Goal: Information Seeking & Learning: Find specific page/section

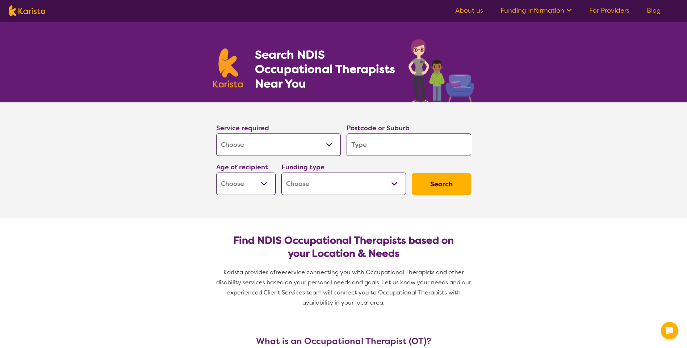
select select "[MEDICAL_DATA]"
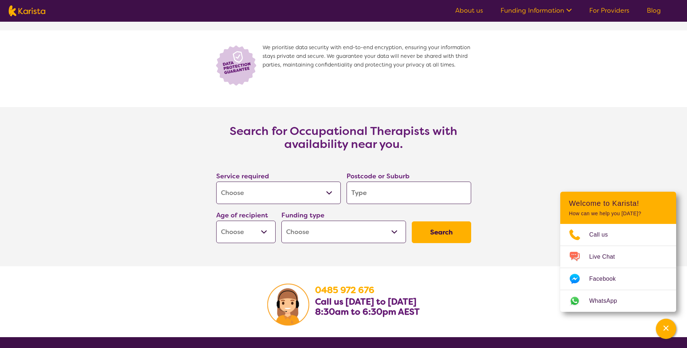
scroll to position [1478, 0]
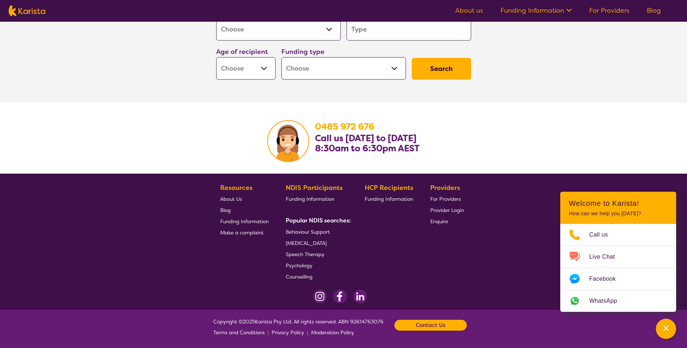
click at [327, 243] on span "[MEDICAL_DATA]" at bounding box center [306, 243] width 41 height 7
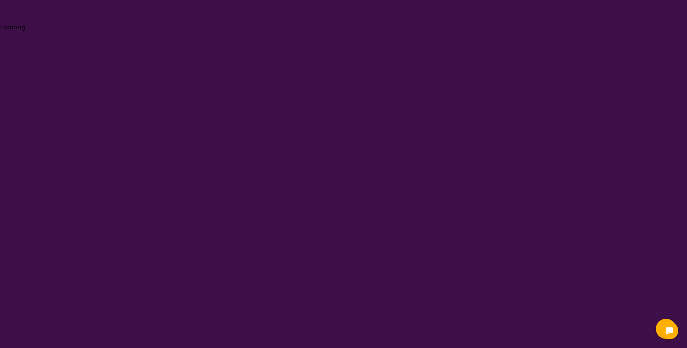
select select "[MEDICAL_DATA]"
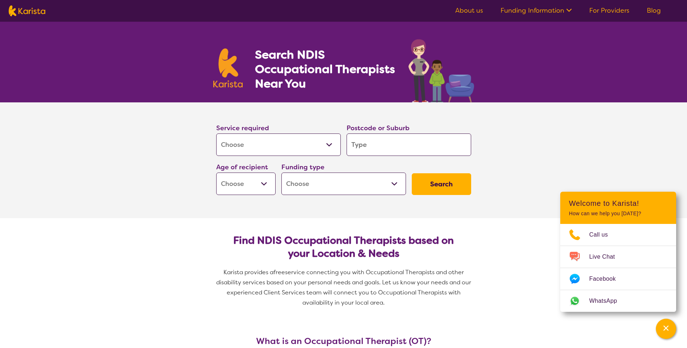
click at [390, 143] on input "search" at bounding box center [409, 145] width 125 height 22
type input "5"
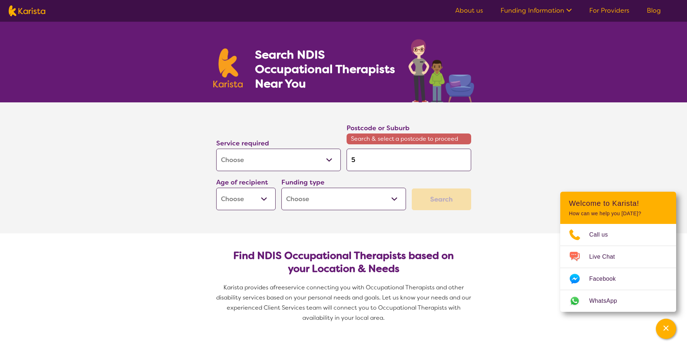
type input "51"
type input "511"
type input "5114"
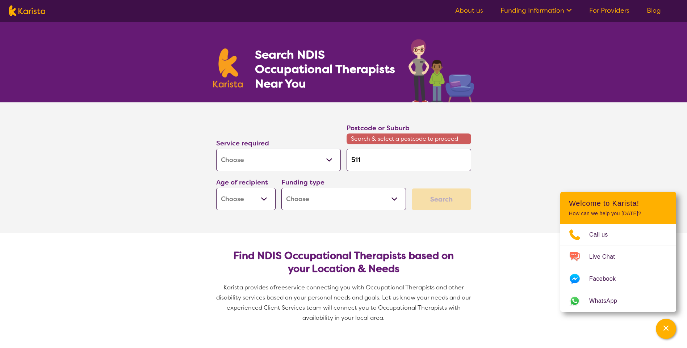
type input "5114"
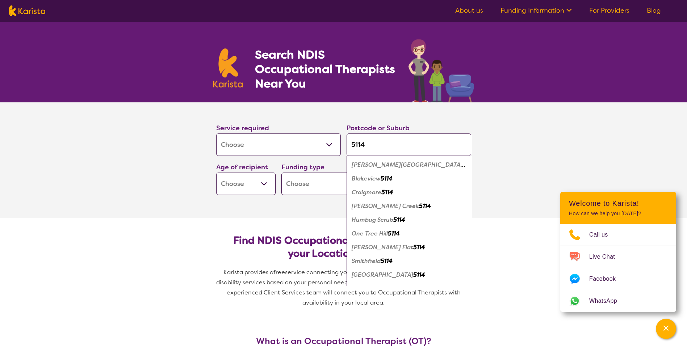
type input "5114"
click at [366, 191] on em "Craigmore" at bounding box center [367, 193] width 30 height 8
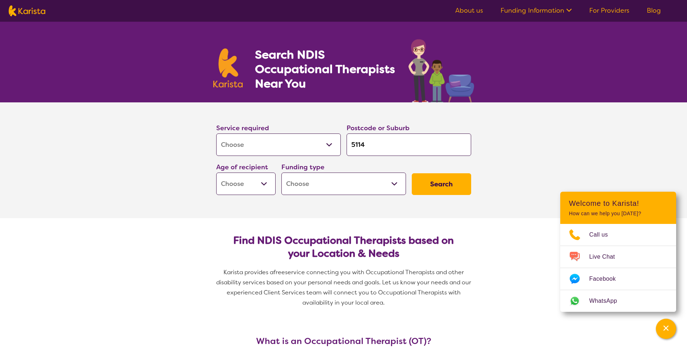
click at [438, 191] on button "Search" at bounding box center [441, 185] width 59 height 22
click at [266, 180] on select "Early Childhood - 0 to 9 Child - 10 to 11 Adolescent - 12 to 17 Adult - 18 to 6…" at bounding box center [245, 184] width 59 height 22
select select "AD"
click at [216, 173] on select "Early Childhood - 0 to 9 Child - 10 to 11 Adolescent - 12 to 17 Adult - 18 to 6…" at bounding box center [245, 184] width 59 height 22
select select "AD"
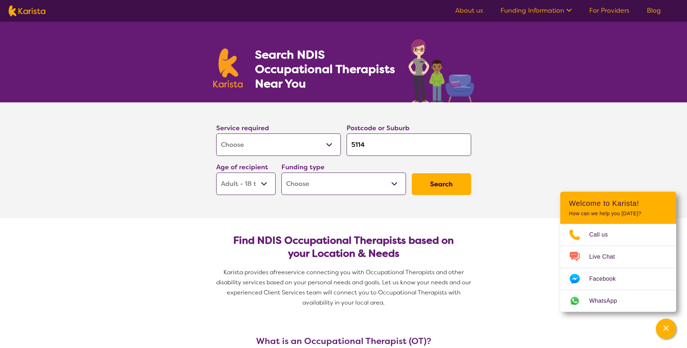
click at [435, 183] on button "Search" at bounding box center [441, 185] width 59 height 22
click at [350, 179] on select "Home Care Package (HCP) National Disability Insurance Scheme (NDIS) I don't know" at bounding box center [343, 184] width 125 height 22
select select "NDIS"
click at [281, 173] on select "Home Care Package (HCP) National Disability Insurance Scheme (NDIS) I don't know" at bounding box center [343, 184] width 125 height 22
select select "NDIS"
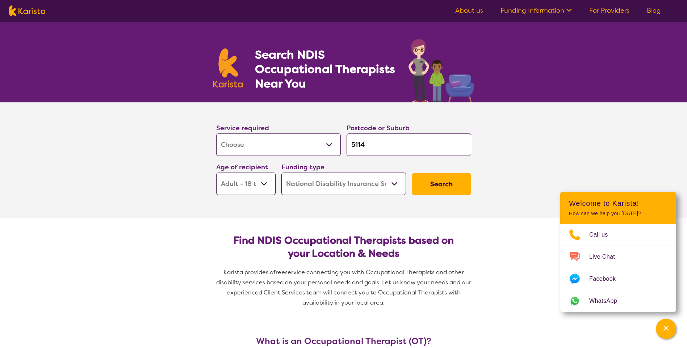
click at [438, 187] on button "Search" at bounding box center [441, 185] width 59 height 22
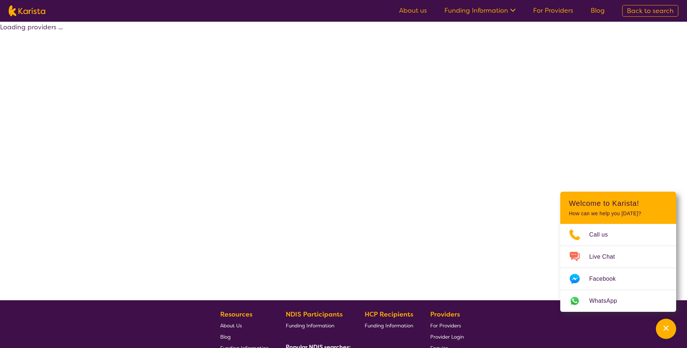
select select "by_score"
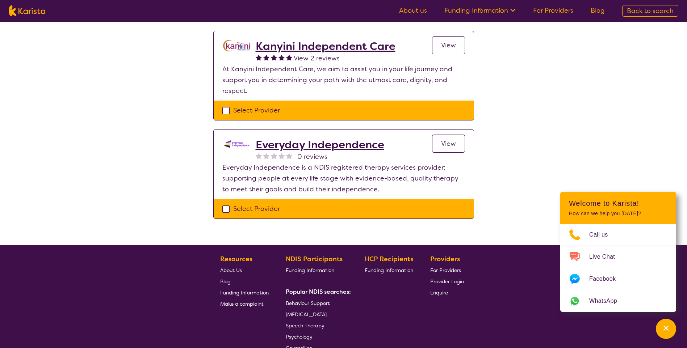
scroll to position [317, 0]
